Goal: Transaction & Acquisition: Download file/media

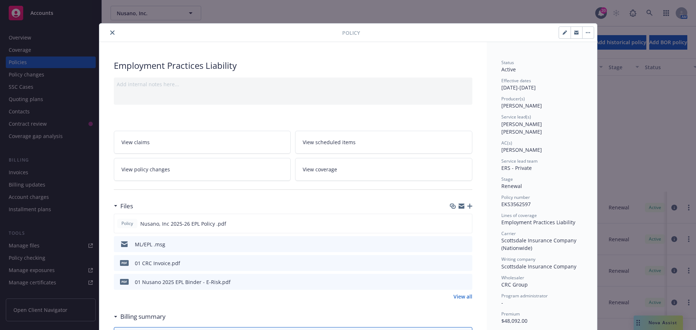
scroll to position [145, 0]
click at [110, 32] on icon "close" at bounding box center [112, 32] width 4 height 4
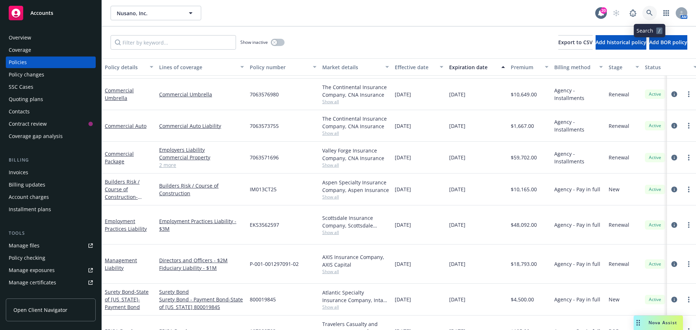
click at [646, 12] on link at bounding box center [650, 13] width 15 height 15
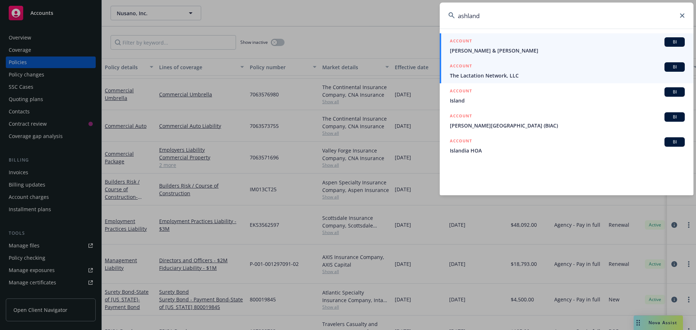
type input "ashland"
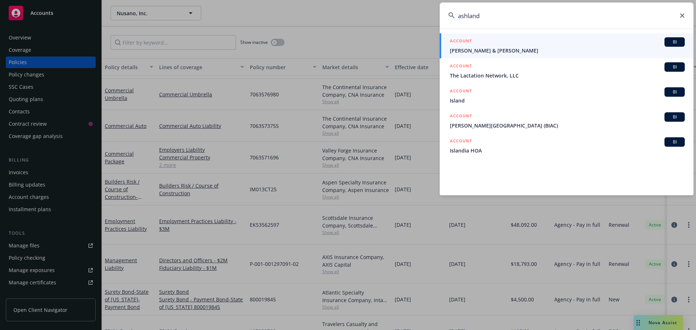
click at [494, 74] on span "The Lactation Network, LLC" at bounding box center [567, 76] width 235 height 8
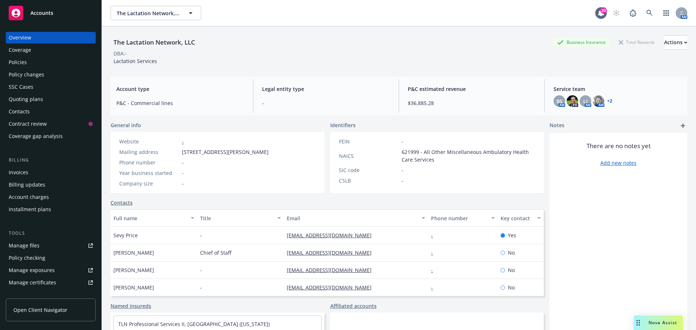
click at [20, 62] on div "Policies" at bounding box center [18, 63] width 18 height 12
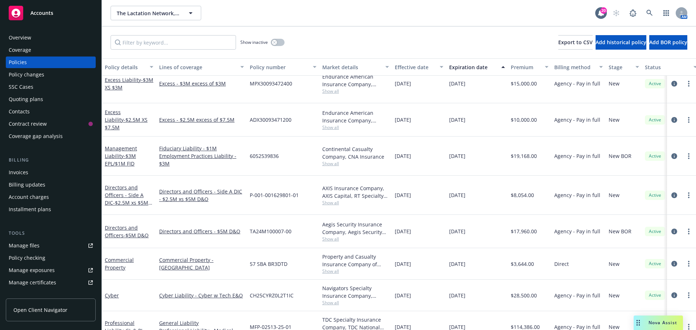
scroll to position [91, 0]
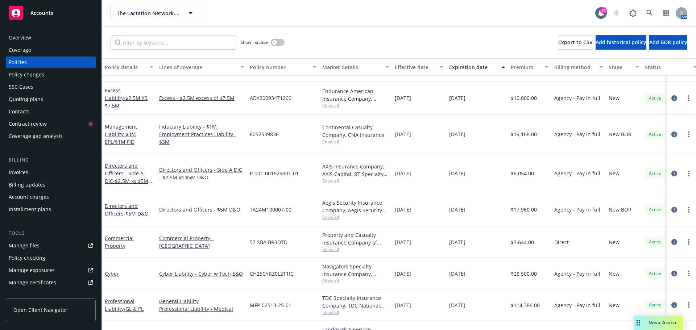
click at [672, 132] on icon "circleInformation" at bounding box center [675, 135] width 6 height 6
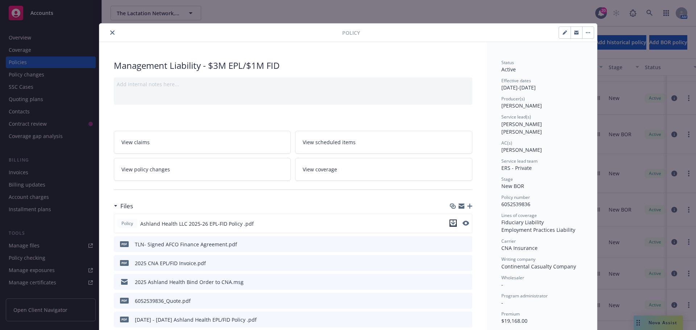
click at [450, 222] on icon "download file" at bounding box center [453, 223] width 6 height 6
drag, startPoint x: 110, startPoint y: 33, endPoint x: 135, endPoint y: 21, distance: 27.9
click at [110, 33] on icon "close" at bounding box center [112, 32] width 4 height 4
